Goal: Task Accomplishment & Management: Complete application form

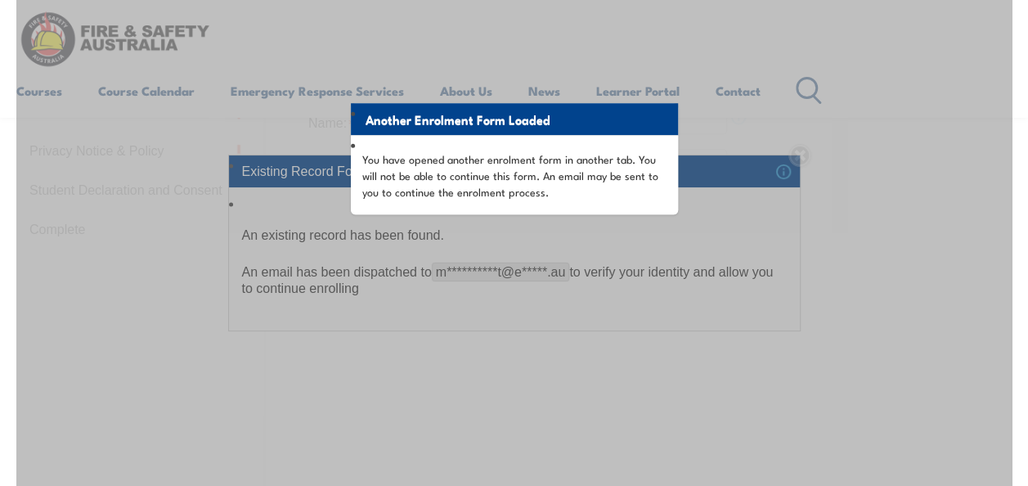
click at [686, 146] on div "Another Enrolment Form Loaded You have opened another enrolment form in another…" at bounding box center [513, 225] width 995 height 817
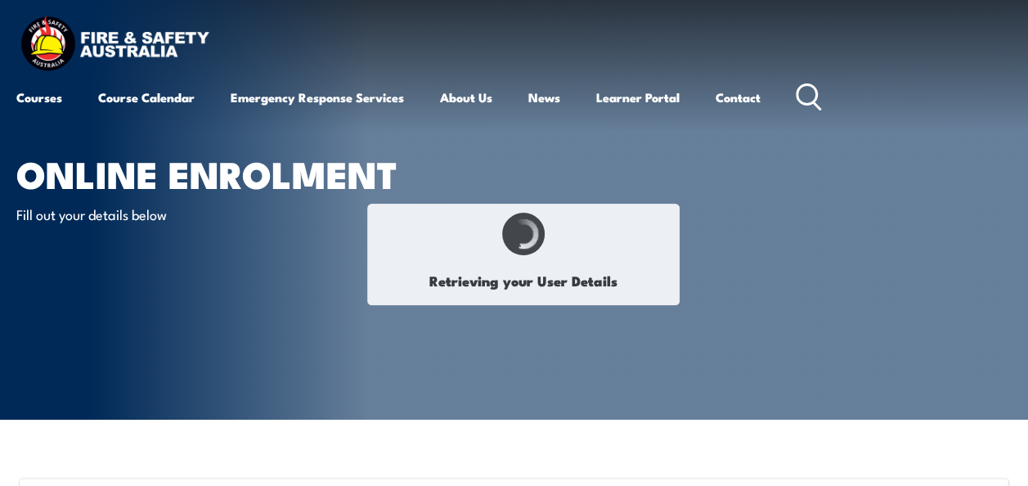
select select "Ms"
type input "[PERSON_NAME]"
type input "Pont"
type input "[DATE]"
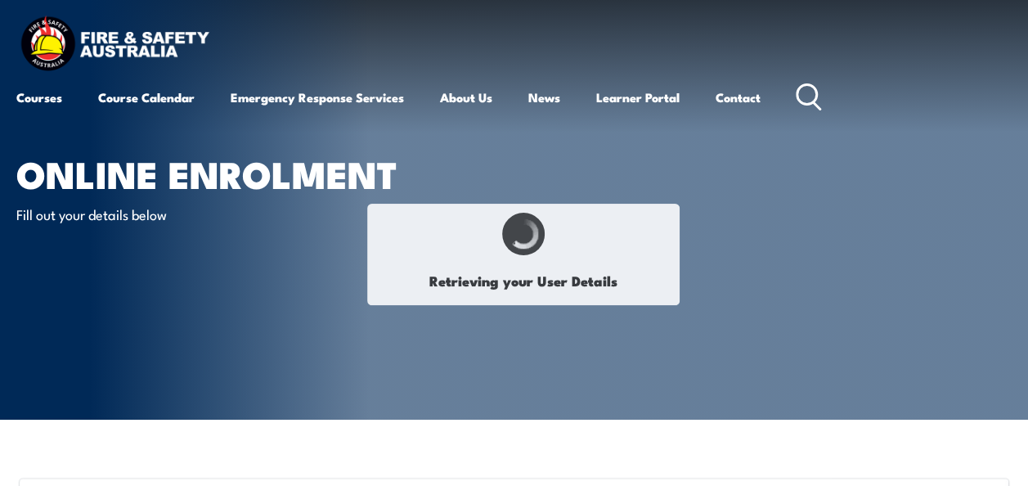
select select "F"
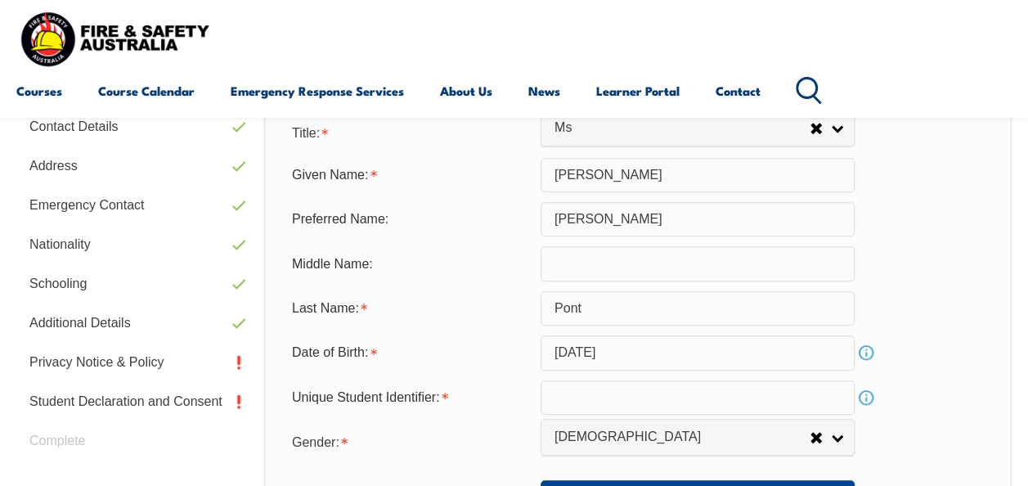
scroll to position [630, 0]
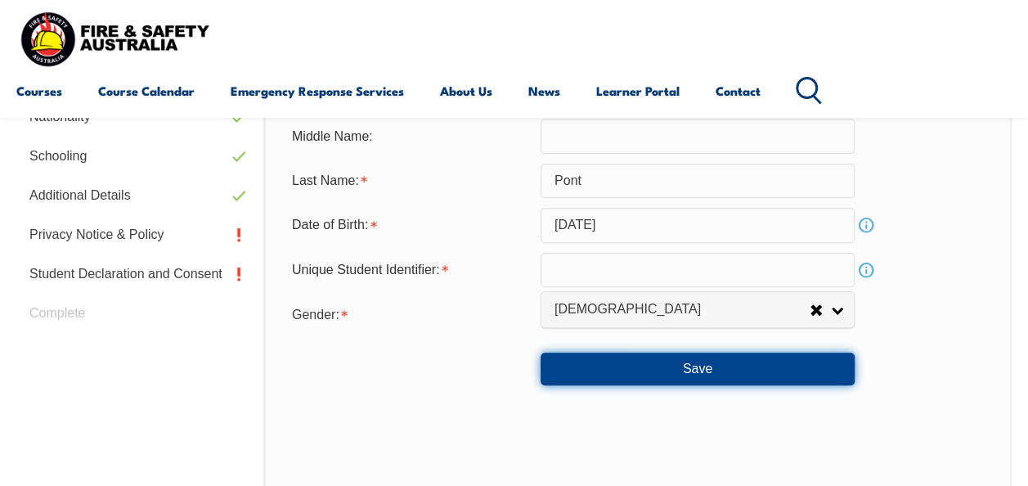
click at [687, 364] on button "Save" at bounding box center [697, 368] width 314 height 33
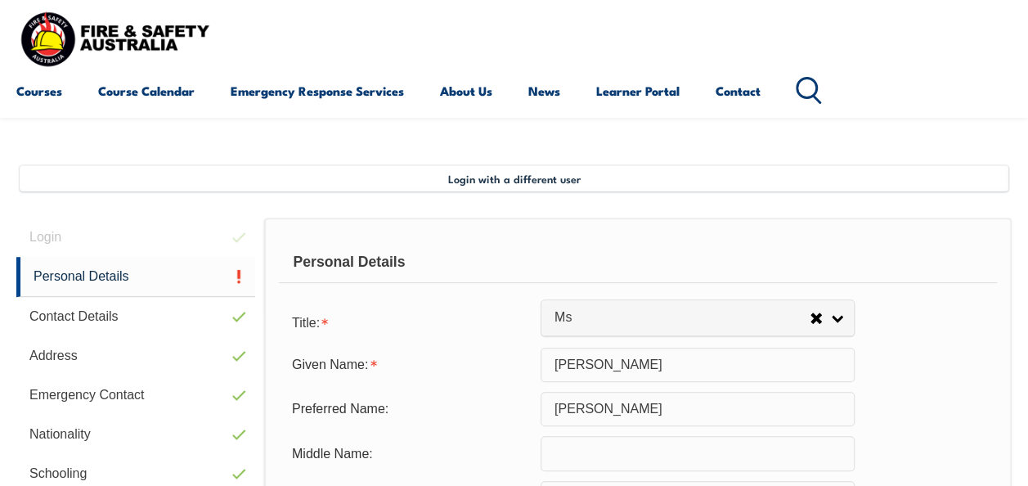
scroll to position [335, 0]
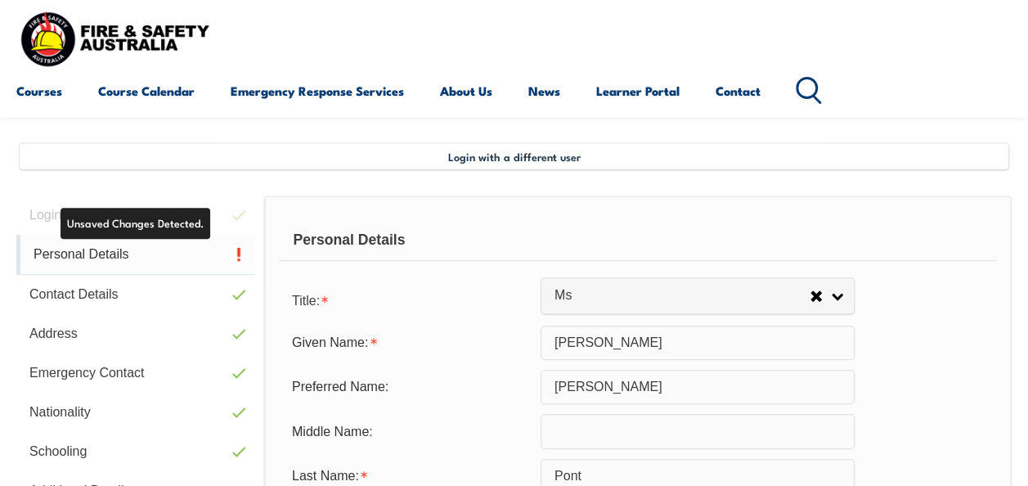
click at [178, 242] on link "Personal Details" at bounding box center [135, 255] width 239 height 40
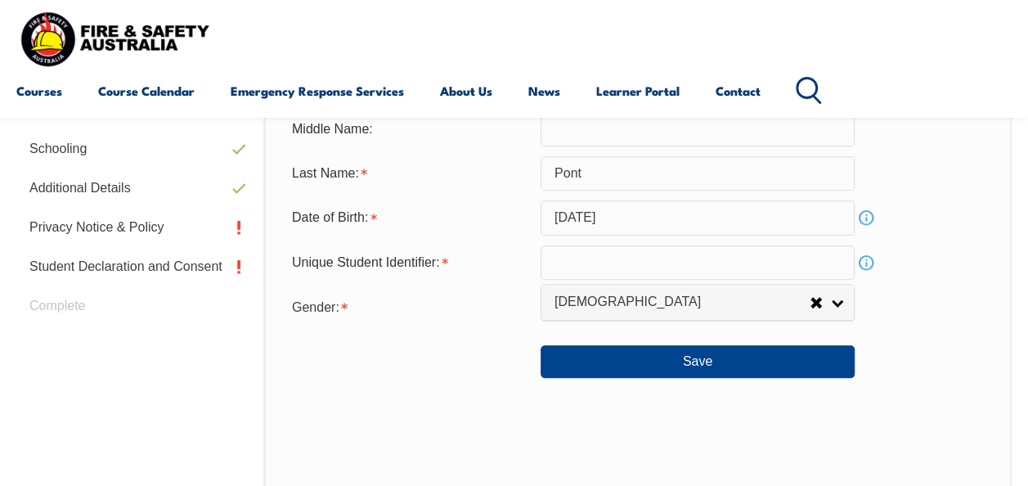
scroll to position [648, 0]
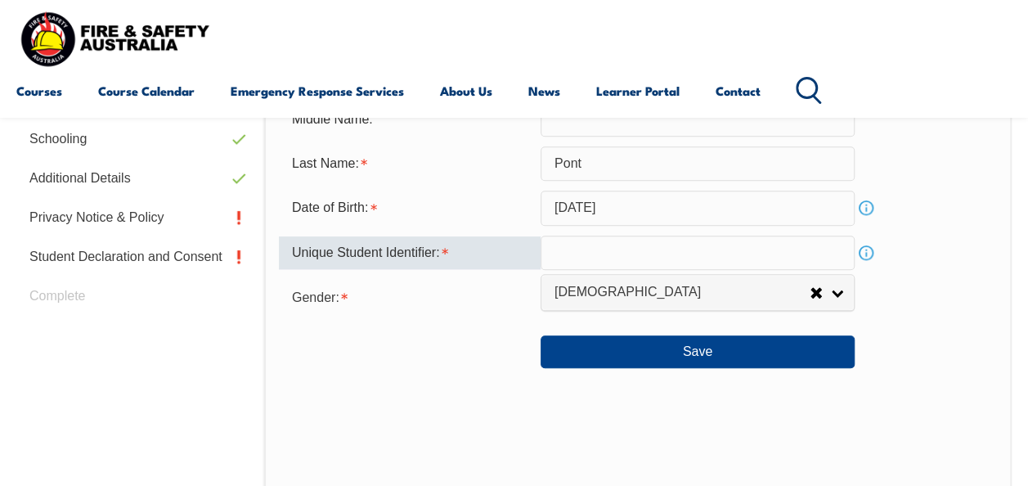
click at [787, 240] on input "text" at bounding box center [697, 252] width 314 height 34
type input "BNQJJNSFHE"
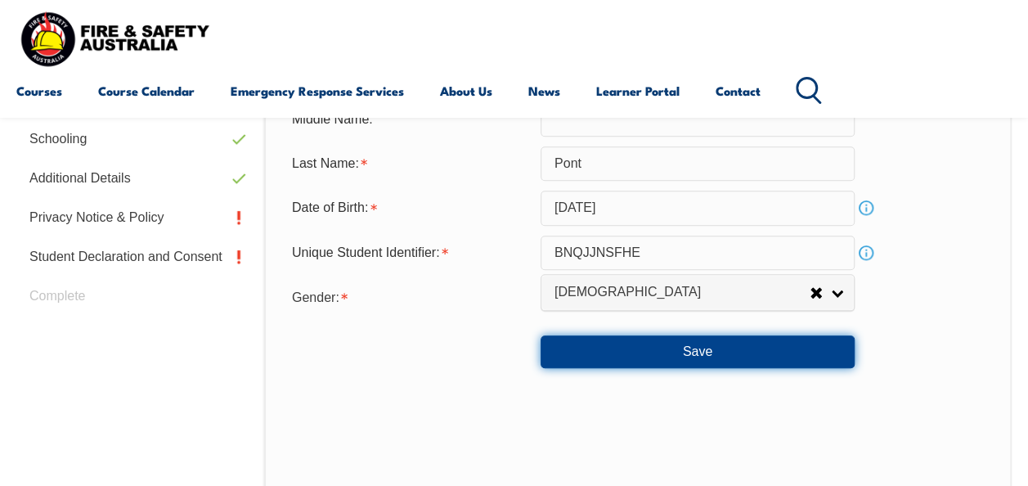
click at [693, 352] on button "Save" at bounding box center [697, 351] width 314 height 33
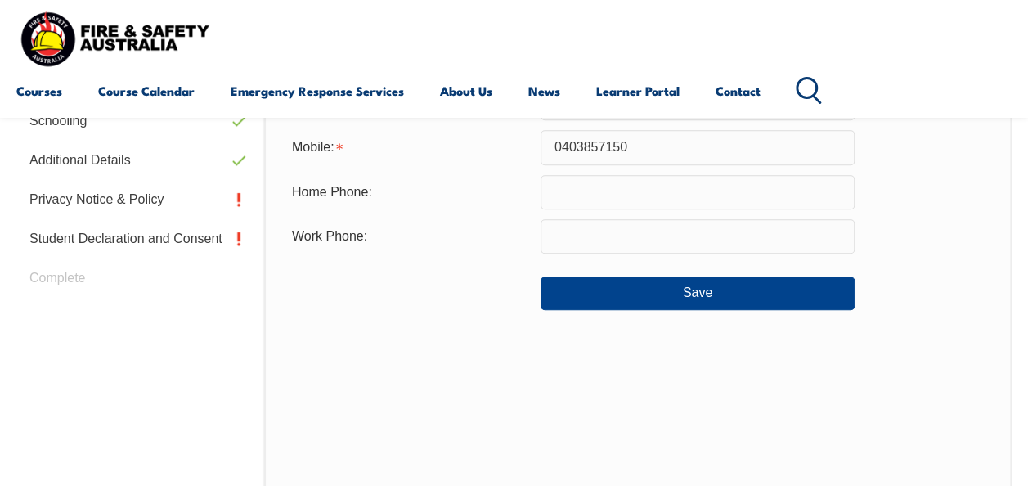
scroll to position [649, 0]
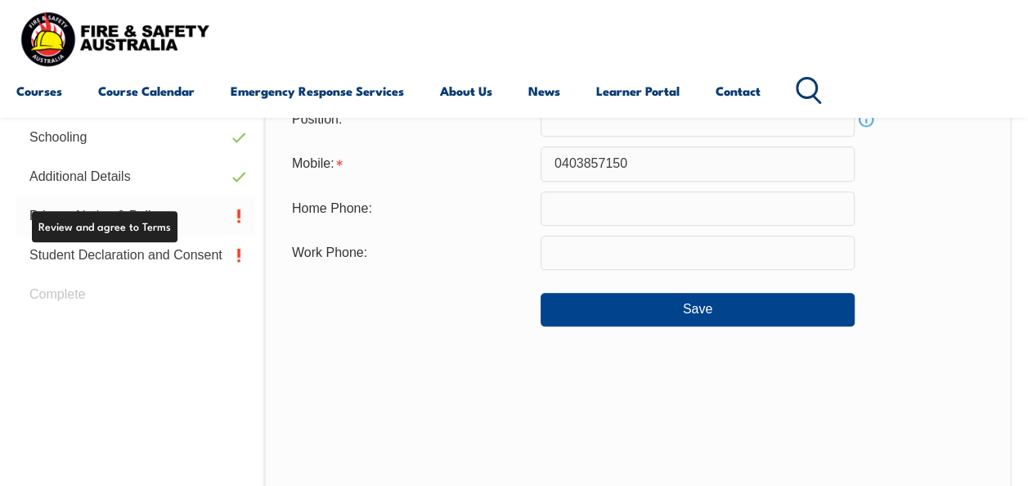
click at [152, 226] on link "Privacy Notice & Policy" at bounding box center [135, 215] width 239 height 39
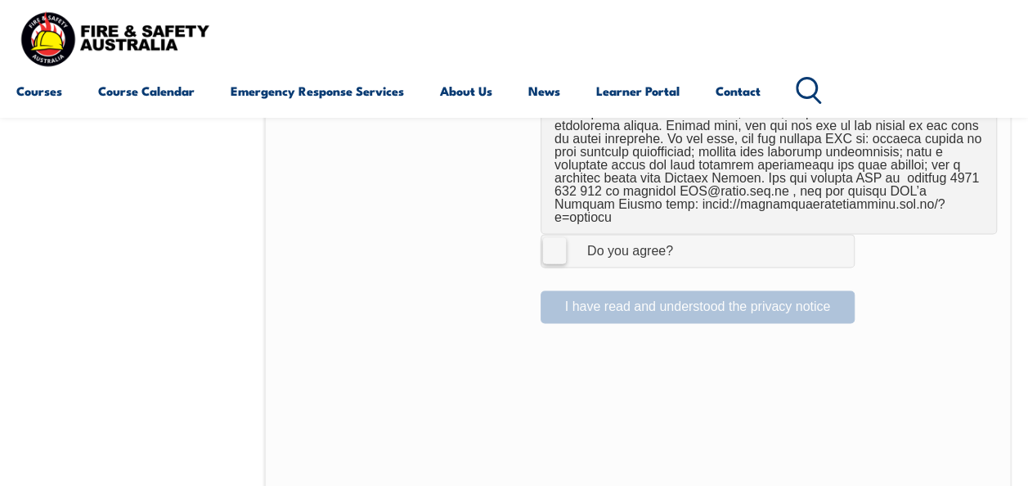
scroll to position [1081, 0]
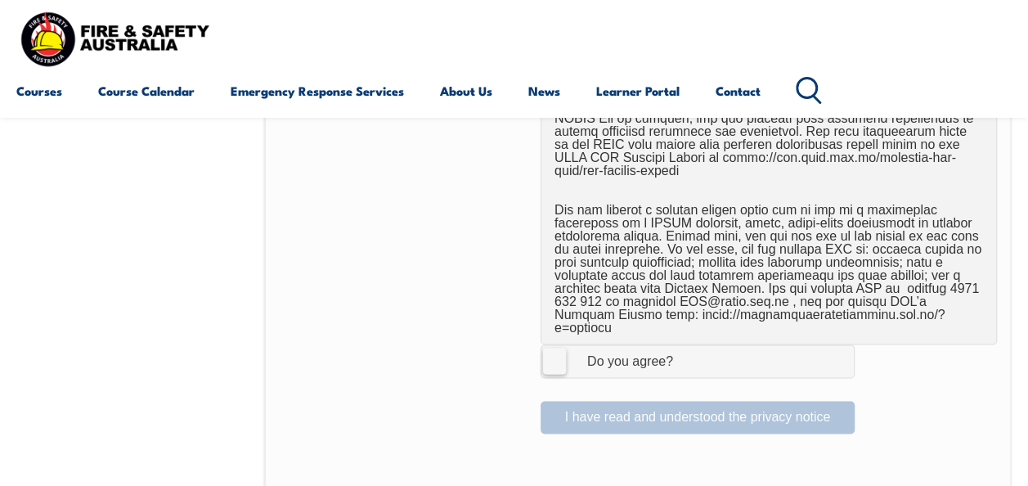
click at [554, 344] on label "I Agree Do you agree?" at bounding box center [697, 360] width 314 height 33
click at [686, 345] on input "I Agree Do you agree?" at bounding box center [700, 360] width 28 height 31
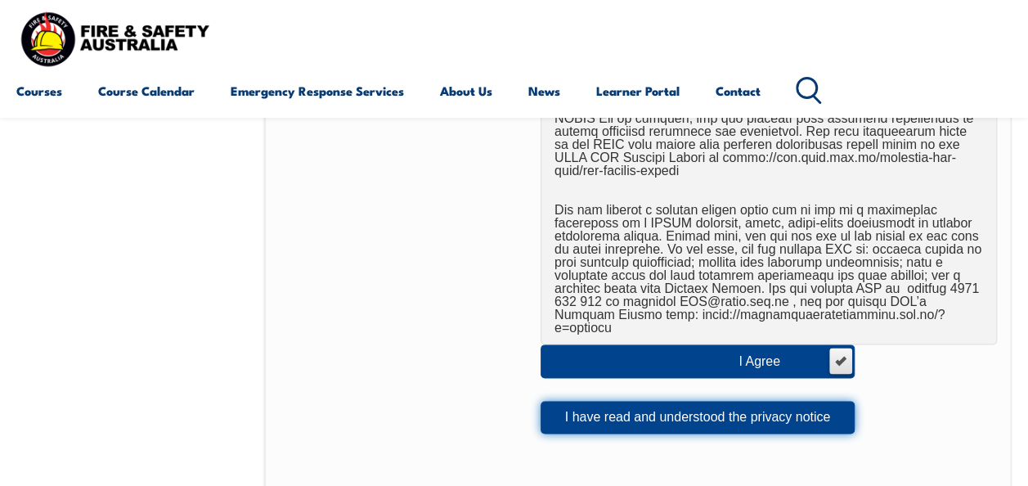
click at [641, 401] on button "I have read and understood the privacy notice" at bounding box center [697, 417] width 314 height 33
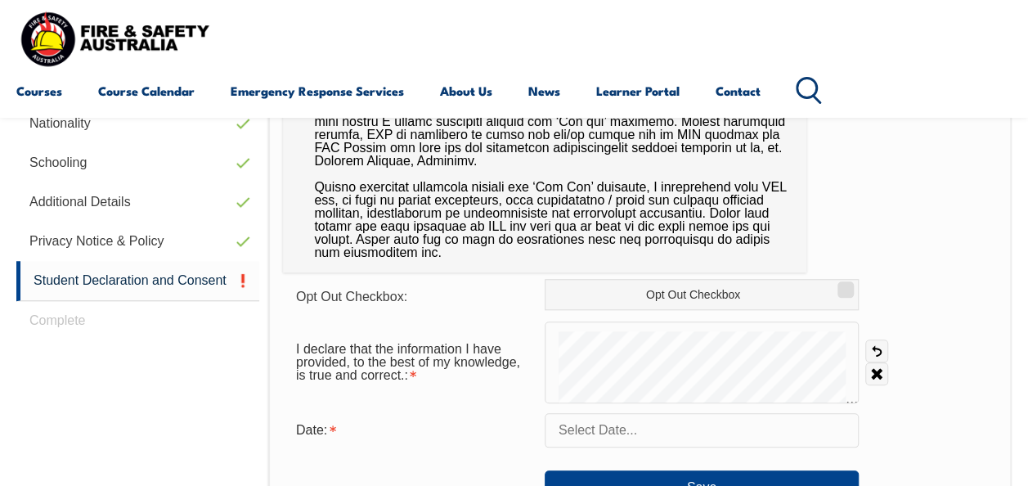
scroll to position [616, 0]
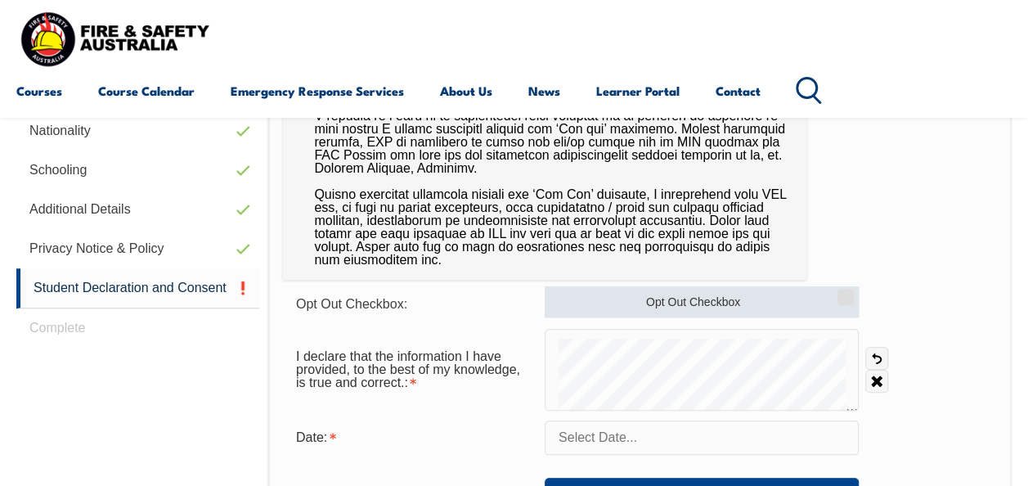
click at [848, 292] on input "Opt Out Checkbox" at bounding box center [843, 291] width 10 height 2
checkbox input "true"
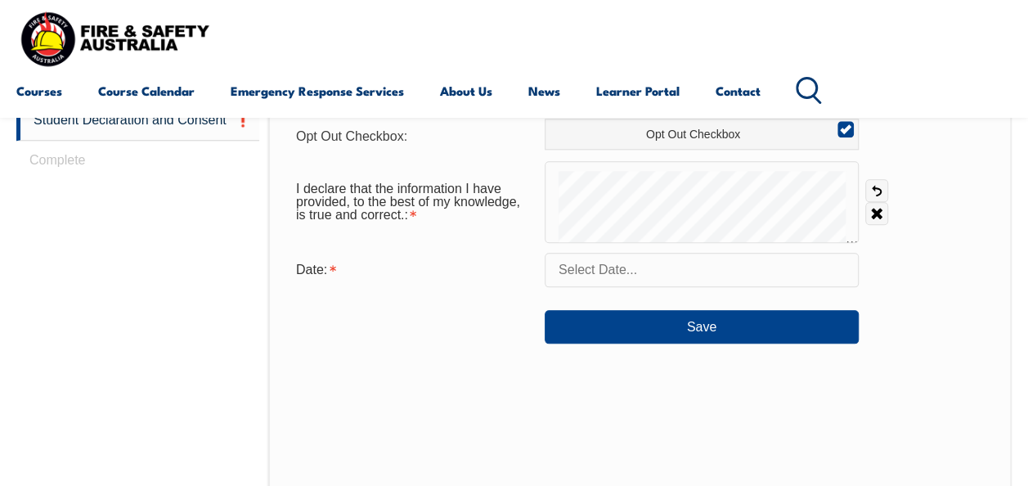
scroll to position [778, 0]
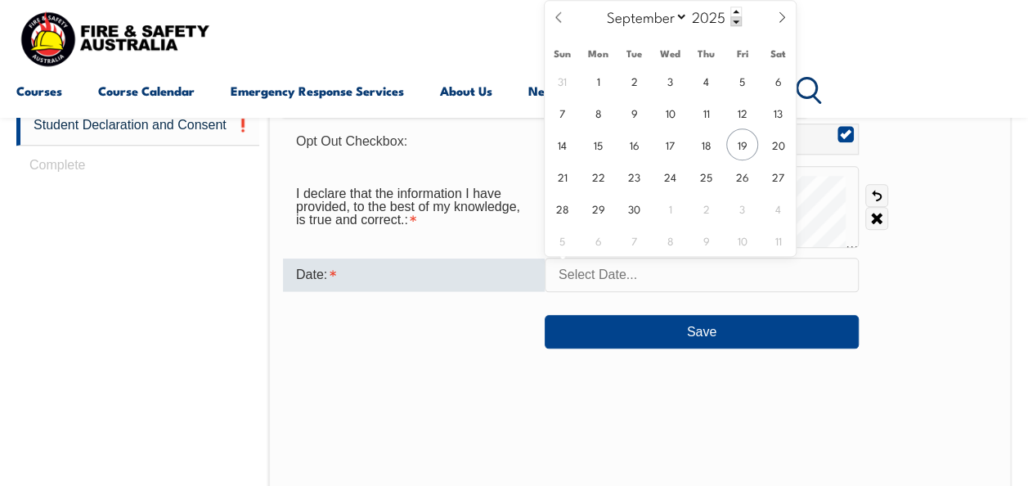
click at [795, 274] on input "text" at bounding box center [702, 275] width 314 height 34
click at [738, 153] on span "19" at bounding box center [742, 144] width 32 height 32
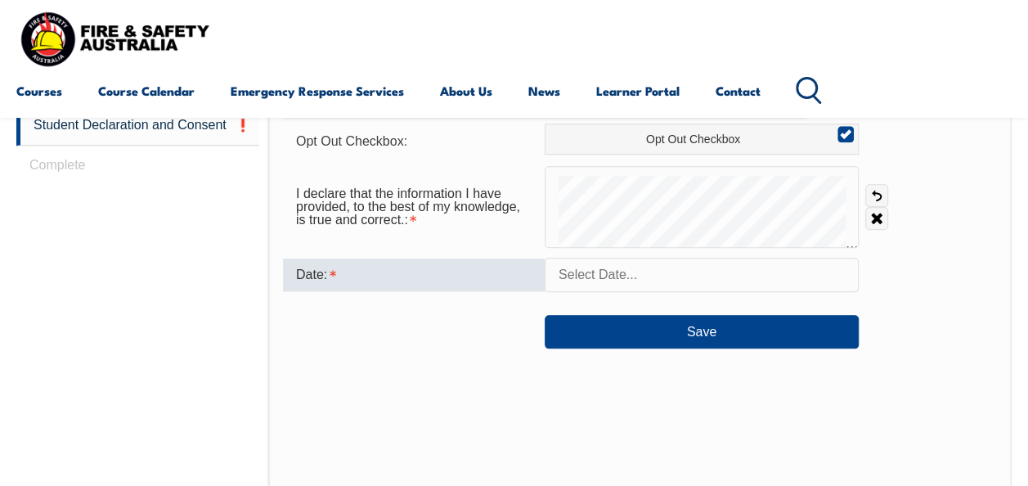
type input "[DATE]"
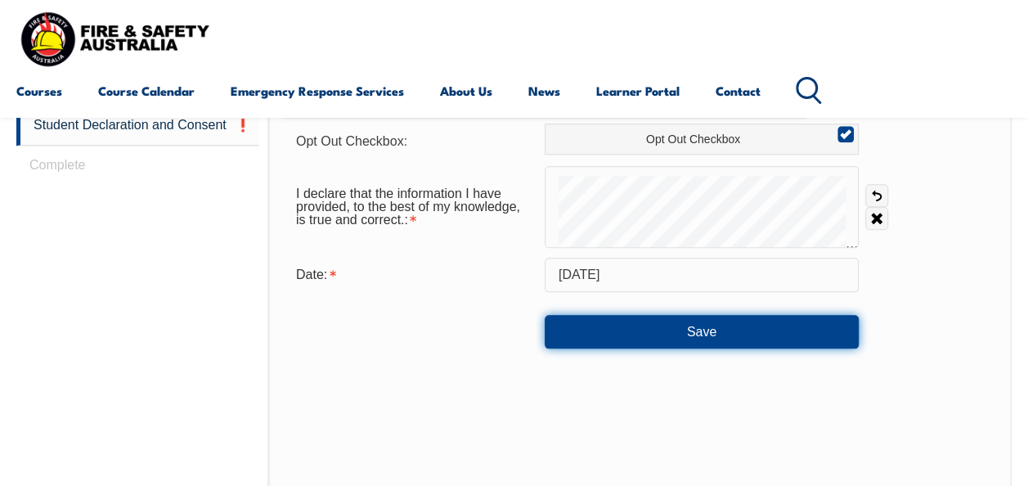
click at [710, 336] on button "Save" at bounding box center [702, 331] width 314 height 33
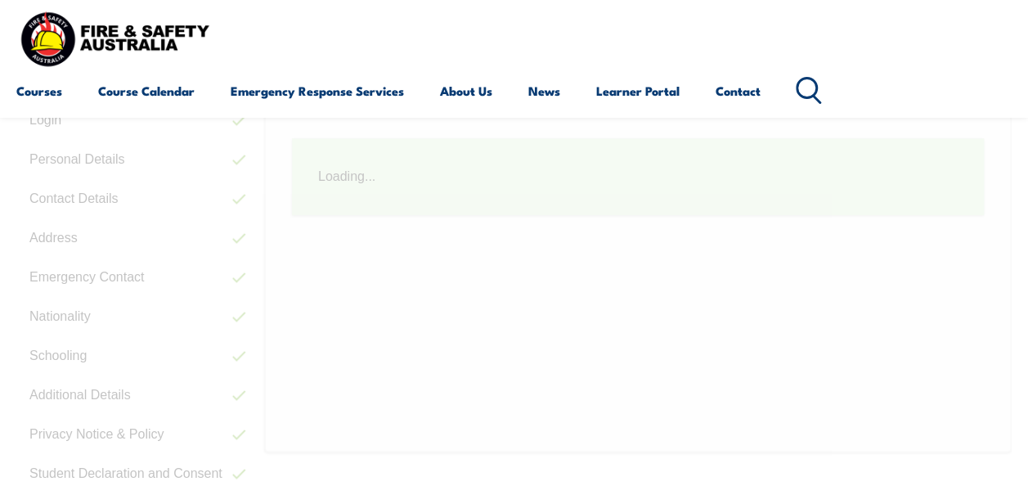
scroll to position [397, 0]
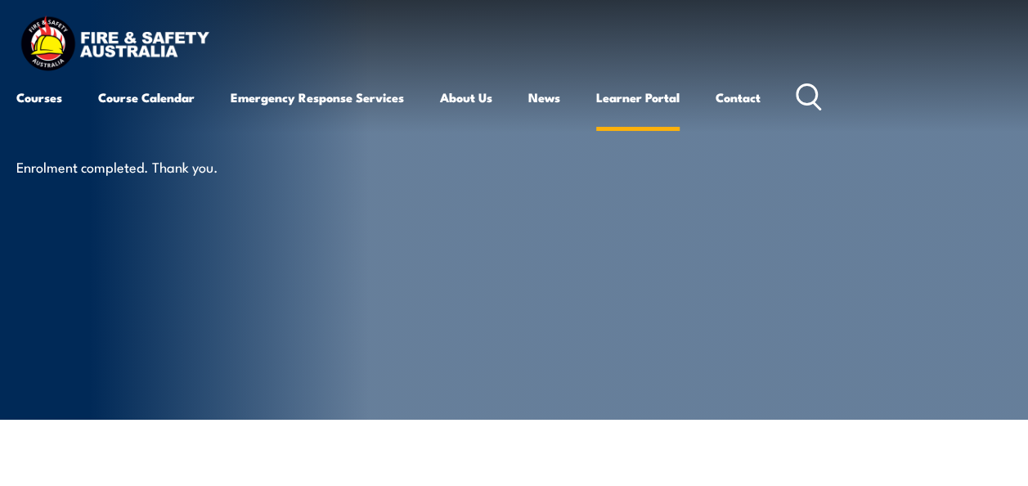
click at [641, 92] on link "Learner Portal" at bounding box center [637, 97] width 83 height 39
